Goal: Find specific page/section: Find specific page/section

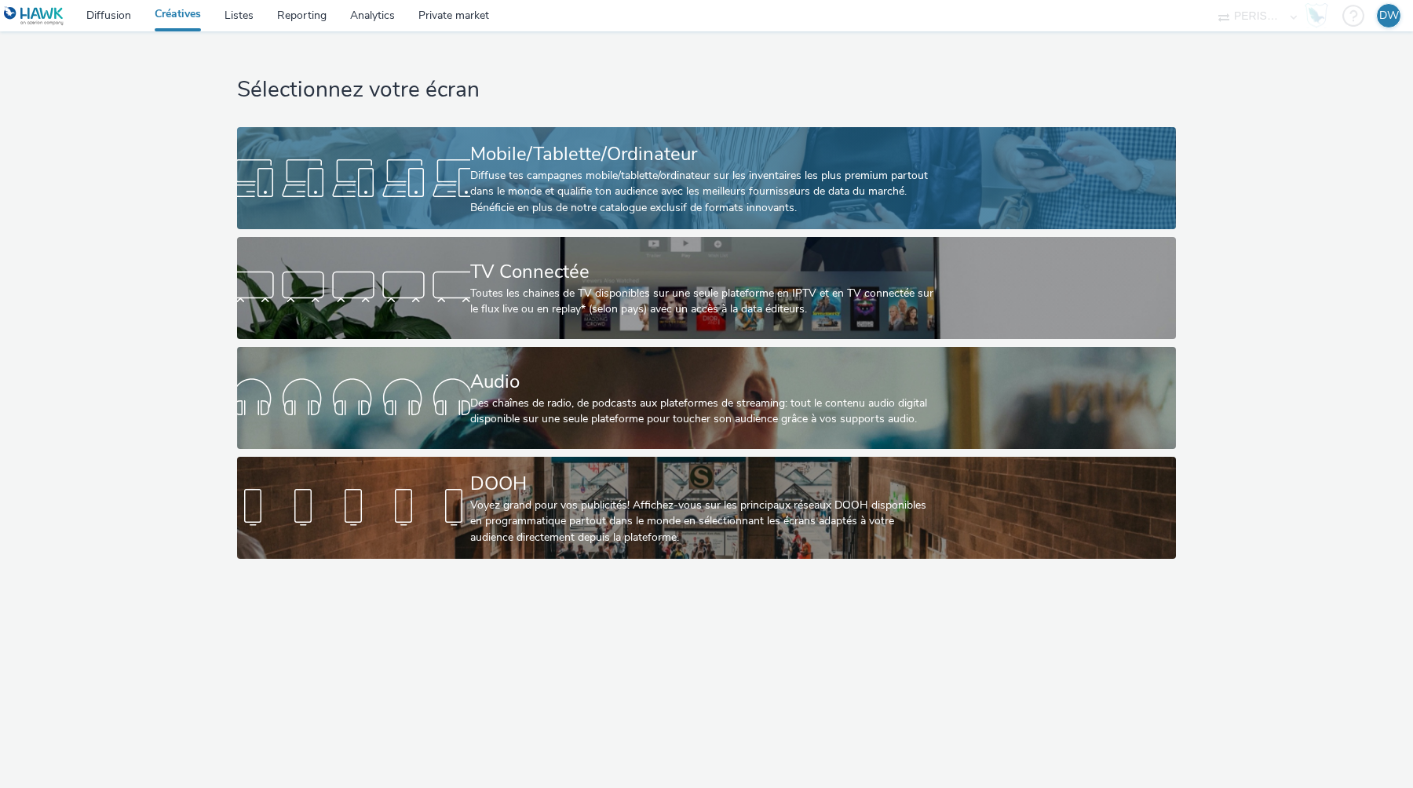
click at [367, 207] on link "Mobile/Tablette/Ordinateur Diffuse tes campagnes mobile/tablette/ordinateur sur…" at bounding box center [706, 178] width 938 height 102
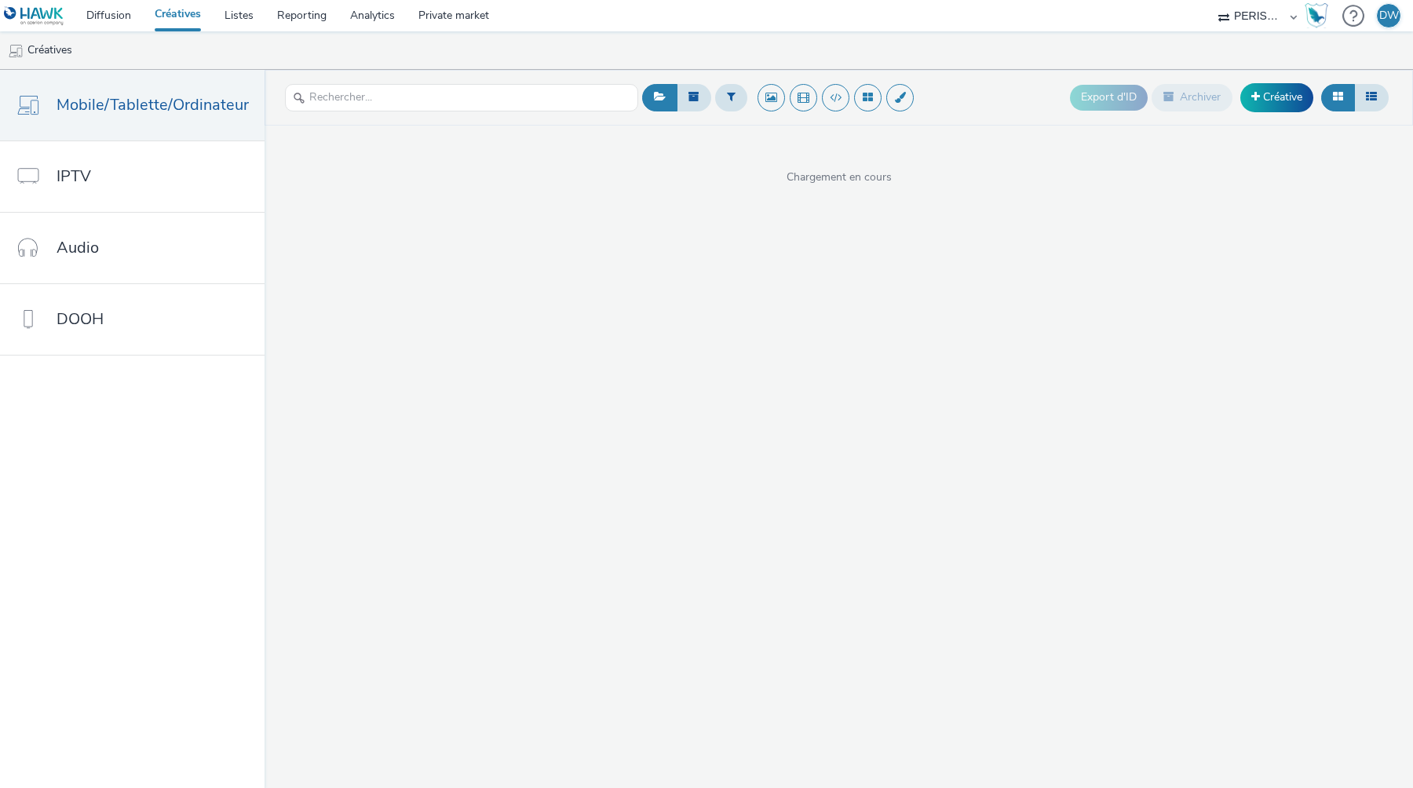
click at [1295, 19] on div "PERISCOM" at bounding box center [1257, 15] width 94 height 31
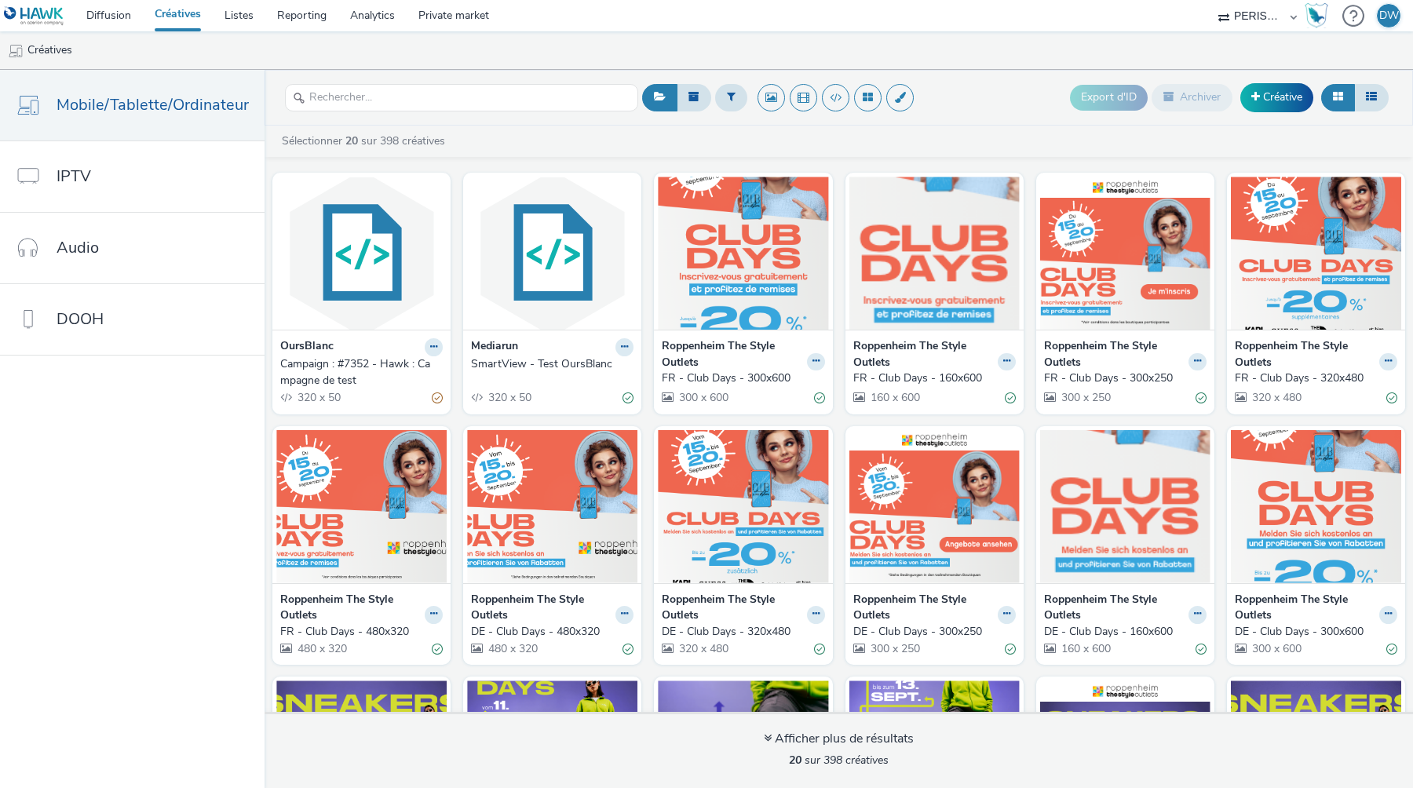
click at [1259, 13] on select "PERISCOM" at bounding box center [1257, 15] width 94 height 31
click at [1210, 0] on select "PERISCOM" at bounding box center [1257, 15] width 94 height 31
click at [1055, 13] on nav "Diffusion Créatives Listes Reporting Analytics Private market PERISCOM DW" at bounding box center [706, 15] width 1413 height 31
click at [1294, 20] on div "PERISCOM" at bounding box center [1257, 15] width 94 height 31
click at [1219, 14] on div "PERISCOM" at bounding box center [1257, 15] width 94 height 31
